Goal: Information Seeking & Learning: Find specific fact

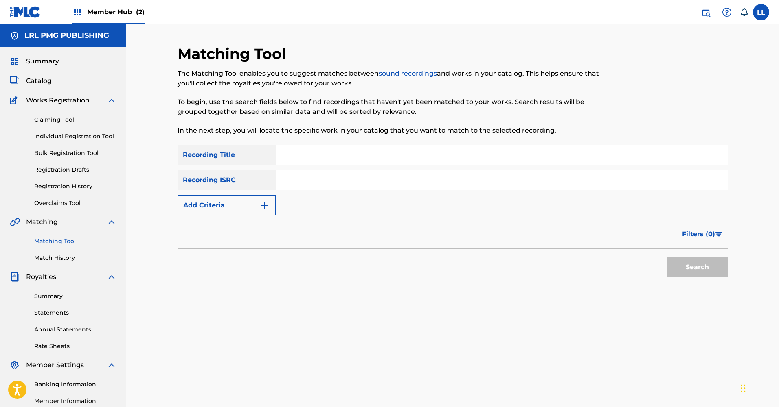
click at [307, 159] on input "Search Form" at bounding box center [501, 155] width 451 height 20
click at [299, 179] on input "Search Form" at bounding box center [501, 181] width 451 height 20
paste input "USAKS0500725"
type input "USAKS0500725"
click at [307, 159] on input "Search Form" at bounding box center [501, 155] width 451 height 20
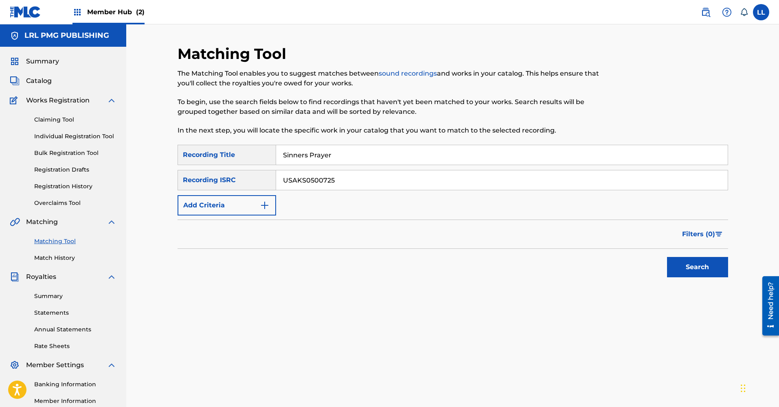
type input "Sinners Prayer"
click at [277, 208] on div "SearchWithCriteria637ddca2-ae68-4abc-821d-d3618f8a7f8e Recording Title Sinners …" at bounding box center [452, 180] width 550 height 71
click at [263, 208] on img "Search Form" at bounding box center [265, 206] width 10 height 10
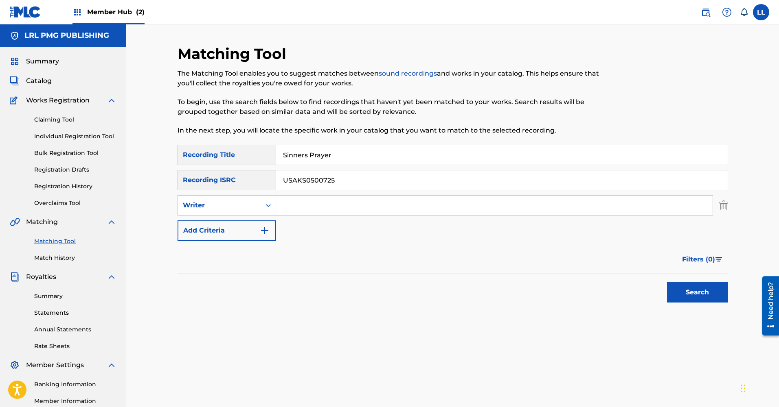
click at [295, 205] on input "Search Form" at bounding box center [494, 206] width 436 height 20
type input "[PERSON_NAME]"
click at [667, 283] on button "Search" at bounding box center [697, 293] width 61 height 20
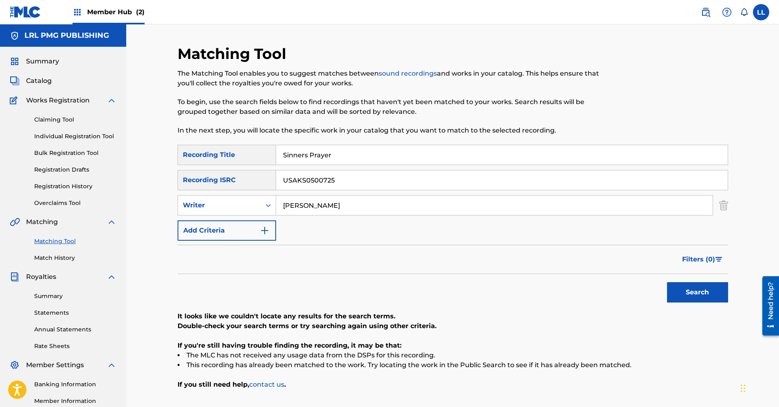
drag, startPoint x: 325, startPoint y: 203, endPoint x: 276, endPoint y: 205, distance: 49.3
click at [276, 205] on input "[PERSON_NAME]" at bounding box center [494, 206] width 436 height 20
drag, startPoint x: 668, startPoint y: 289, endPoint x: 678, endPoint y: 292, distance: 9.9
click at [675, 292] on button "Search" at bounding box center [697, 293] width 61 height 20
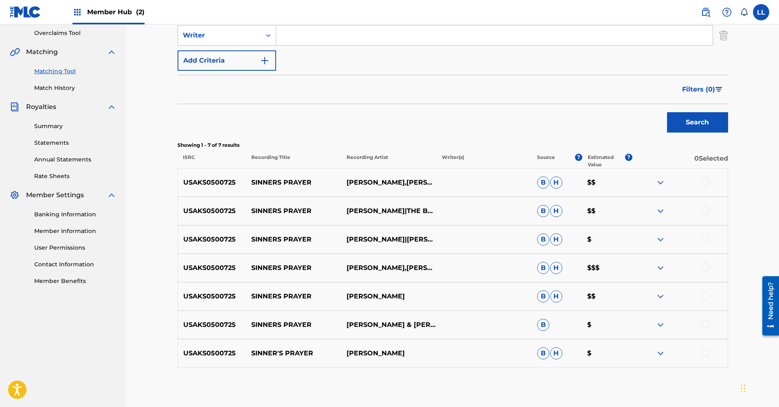
scroll to position [210, 0]
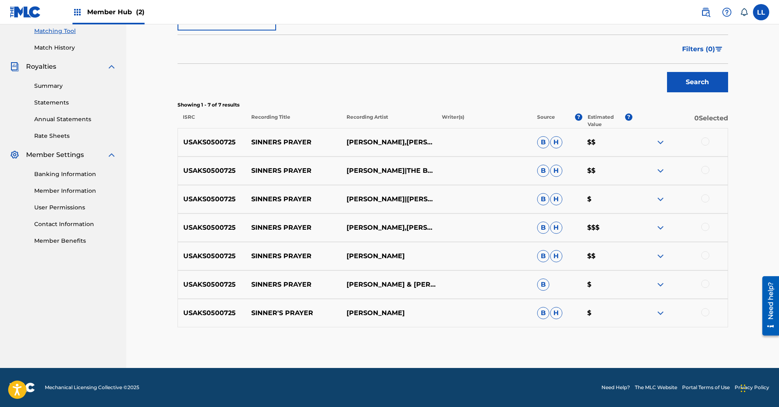
click at [661, 228] on img at bounding box center [660, 228] width 10 height 10
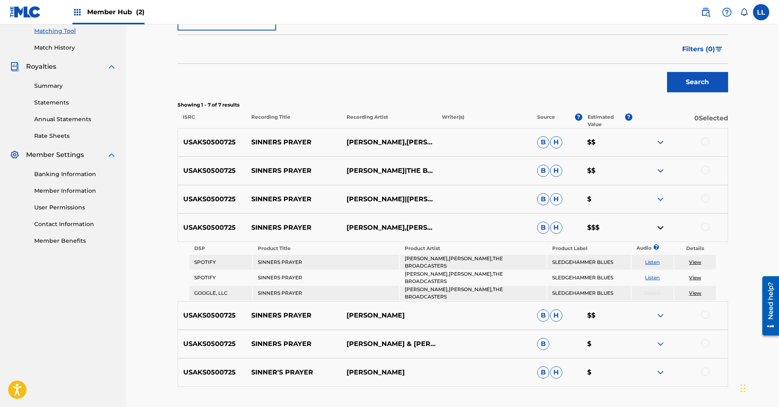
click at [659, 141] on img at bounding box center [660, 143] width 10 height 10
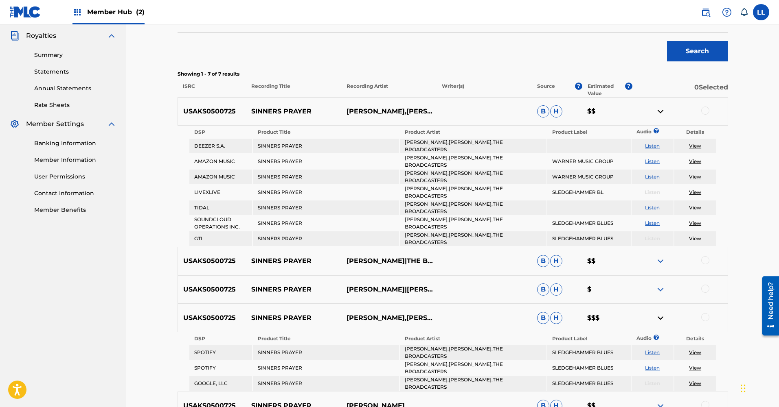
scroll to position [0, 0]
